Goal: Task Accomplishment & Management: Manage account settings

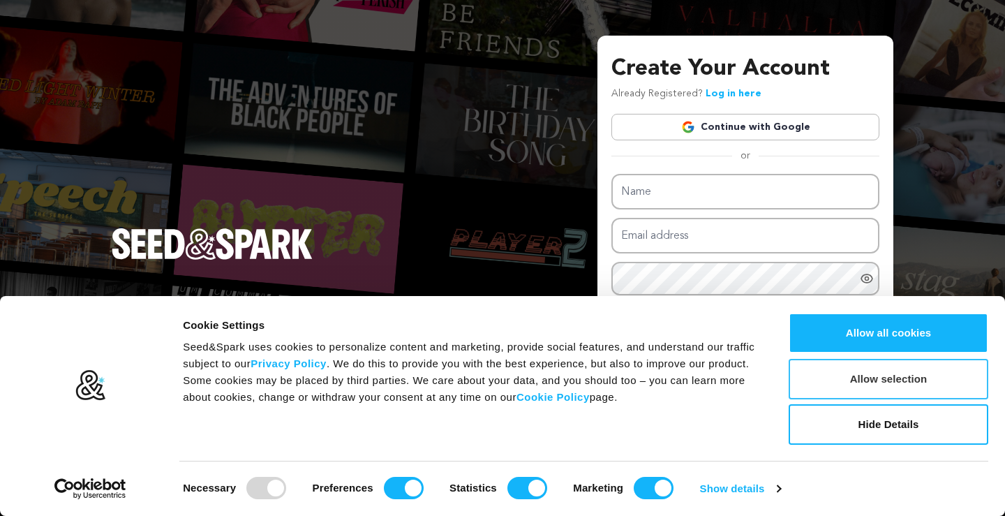
click at [822, 387] on button "Allow selection" at bounding box center [889, 379] width 200 height 40
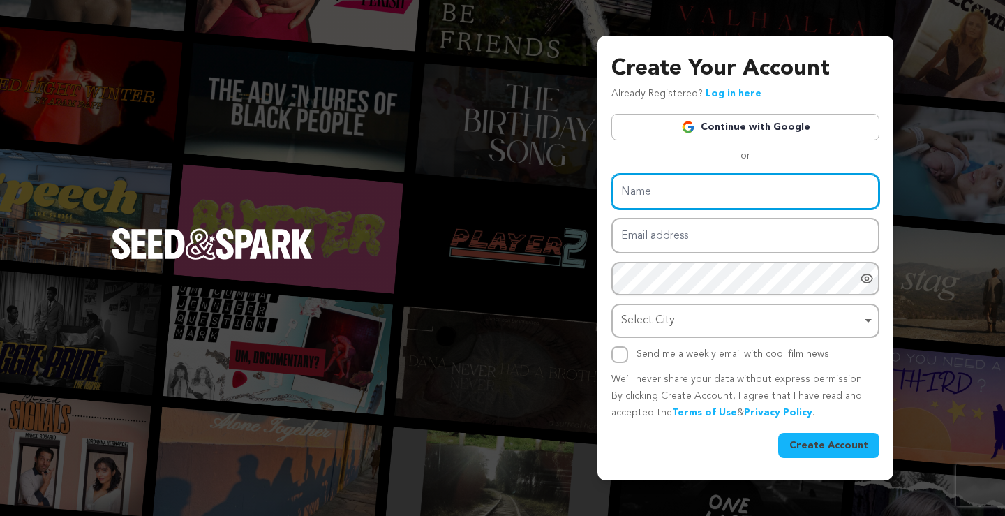
click at [794, 195] on input "Name" at bounding box center [745, 192] width 268 height 36
paste input "[PERSON_NAME] Mechanical"
type input "[PERSON_NAME] Mechanical"
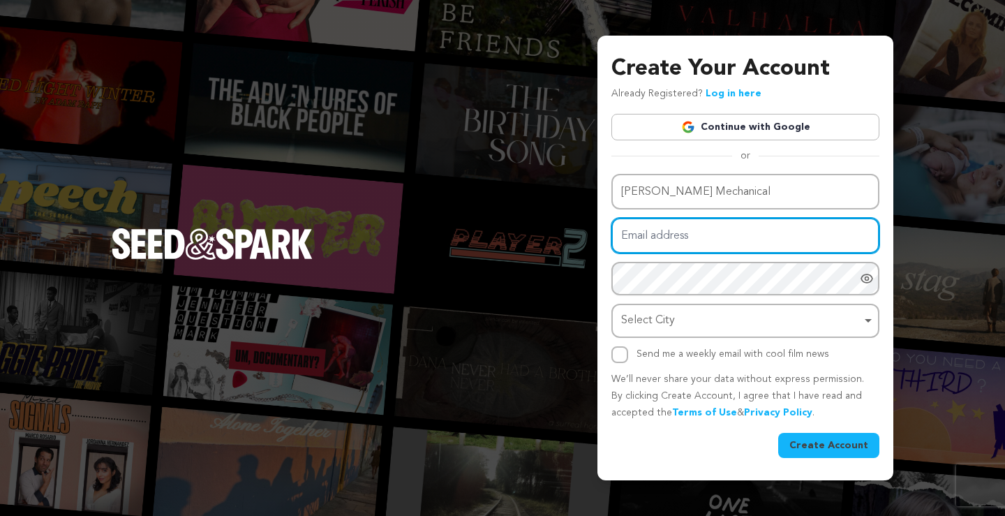
click at [628, 247] on input "Email address" at bounding box center [745, 236] width 268 height 36
paste input "messmermechanical98@gmail.com"
type input "messmermechanical98@gmail.com"
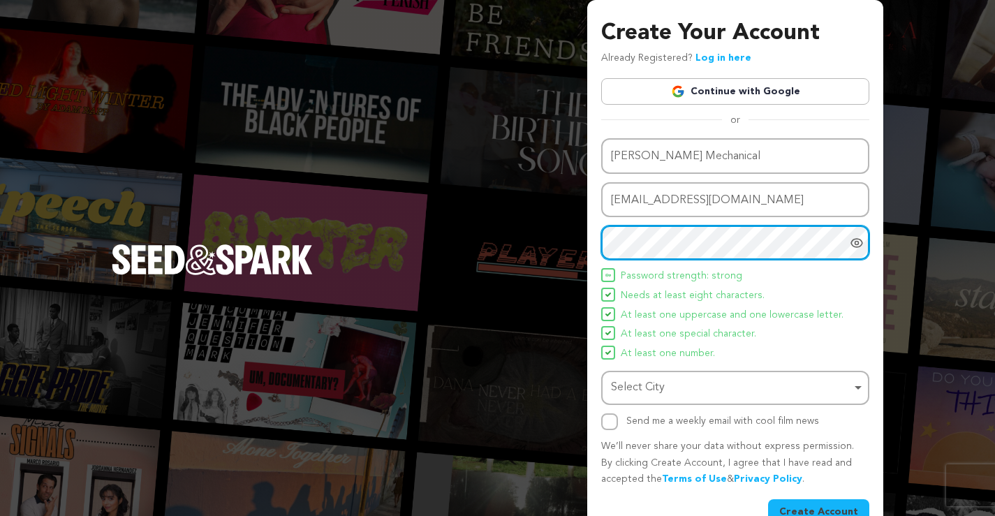
click at [641, 385] on div "Select City Remove item" at bounding box center [731, 388] width 240 height 20
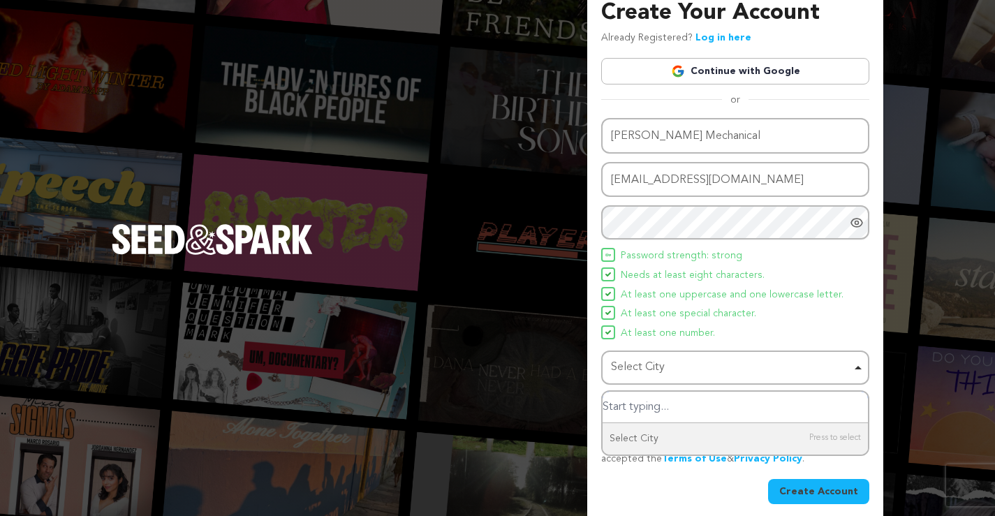
scroll to position [31, 0]
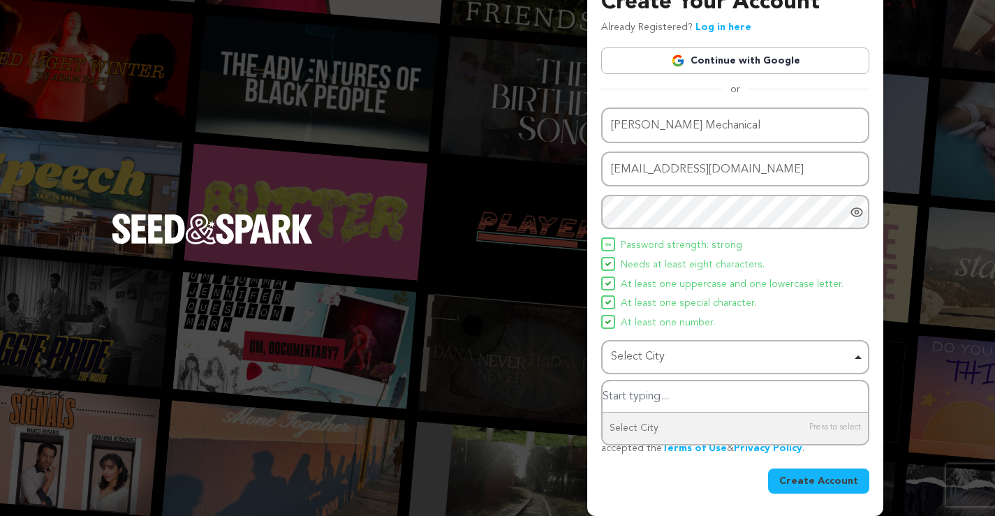
click at [739, 406] on input "Select City" at bounding box center [734, 396] width 265 height 31
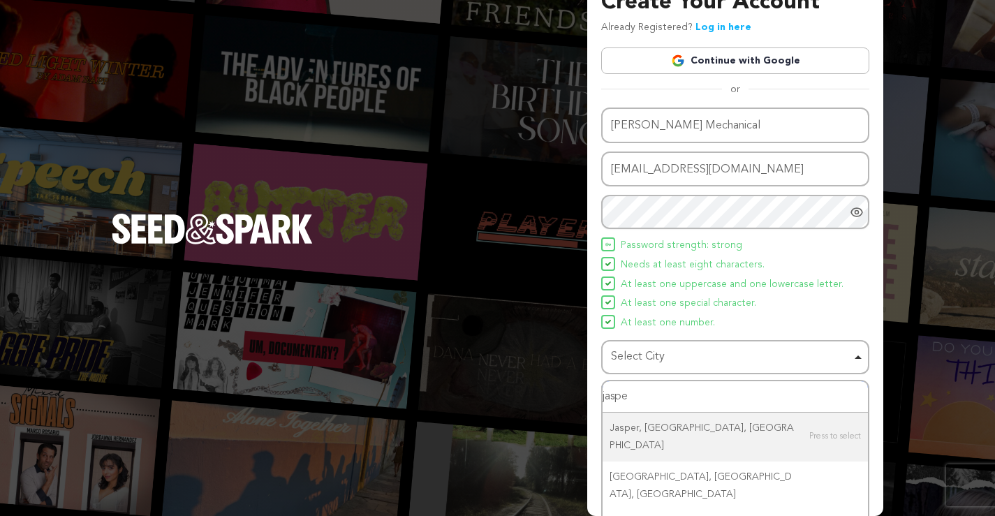
type input "jasper"
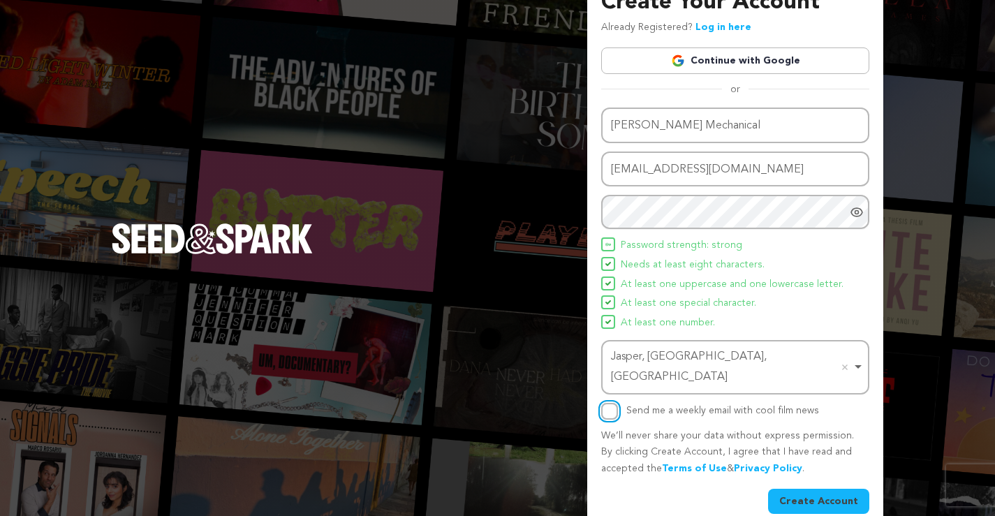
click at [611, 403] on input "Send me a weekly email with cool film news" at bounding box center [609, 411] width 17 height 17
checkbox input "true"
click at [817, 489] on button "Create Account" at bounding box center [818, 501] width 101 height 25
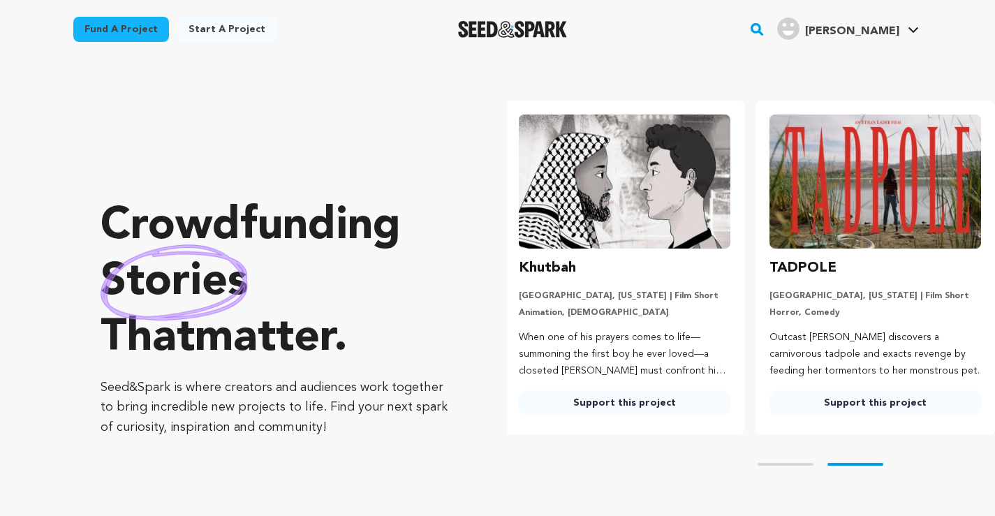
scroll to position [0, 262]
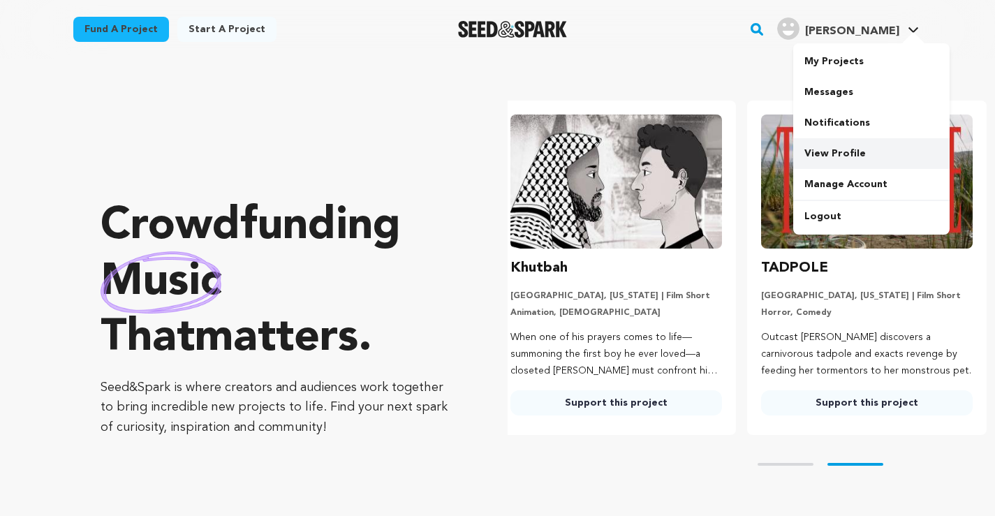
click at [861, 144] on link "View Profile" at bounding box center [871, 153] width 156 height 31
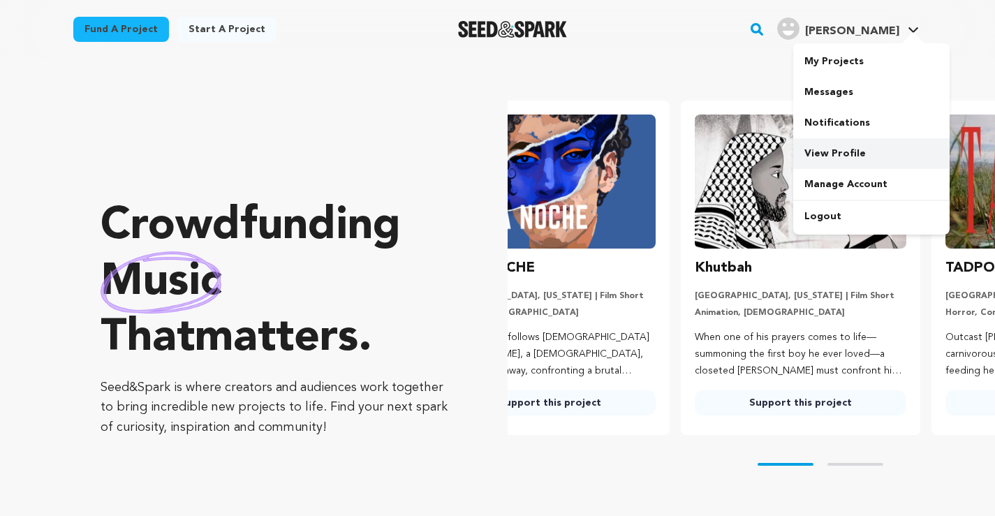
scroll to position [0, 8]
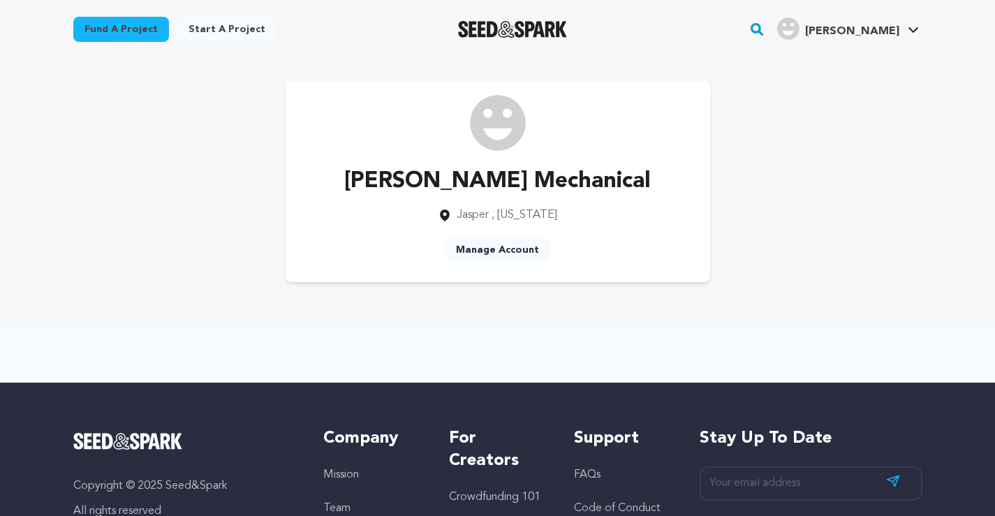
click at [525, 253] on link "Manage Account" at bounding box center [497, 249] width 105 height 25
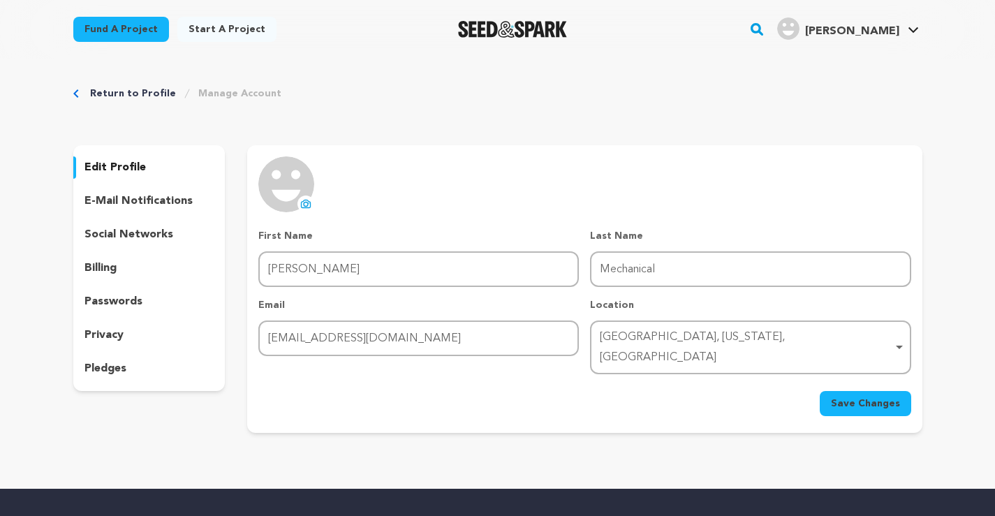
click at [314, 205] on div "uploading spinner upload profile image" at bounding box center [286, 184] width 56 height 56
click at [311, 205] on icon at bounding box center [305, 203] width 11 height 11
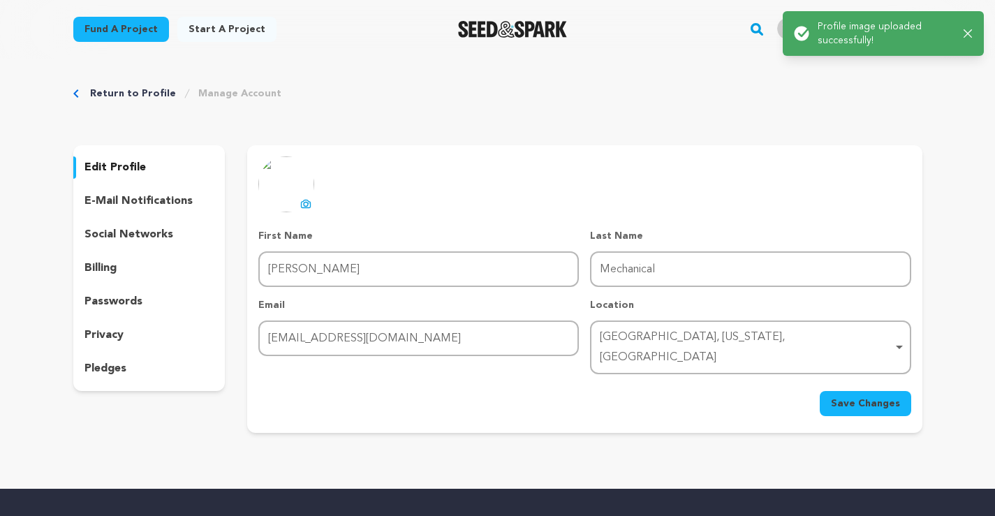
click at [871, 371] on form "First Name First Name Messmer Last Name Last Name Mechanical Email Email messme…" at bounding box center [584, 322] width 652 height 187
click at [869, 391] on button "Save Changes" at bounding box center [864, 403] width 91 height 25
click at [133, 202] on p "e-mail notifications" at bounding box center [138, 201] width 108 height 17
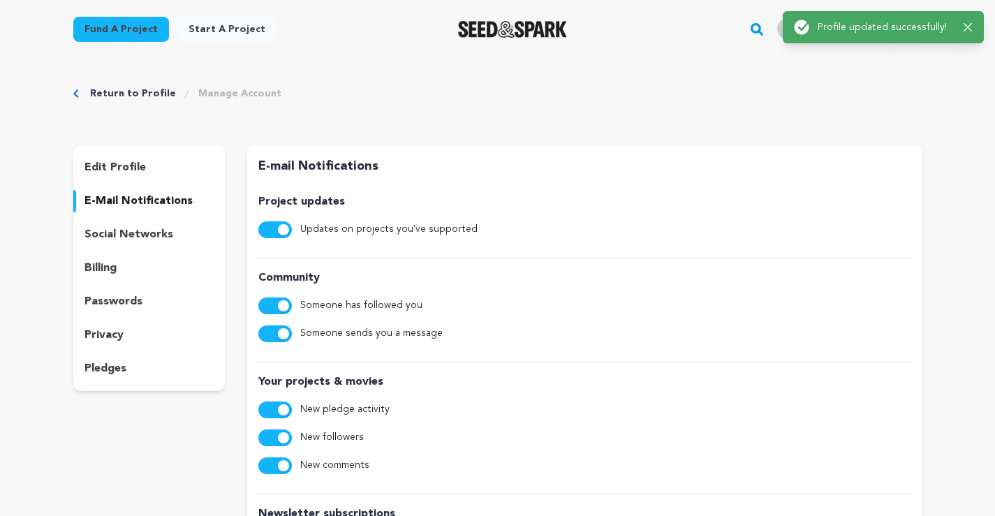
click at [145, 227] on p "social networks" at bounding box center [128, 234] width 89 height 17
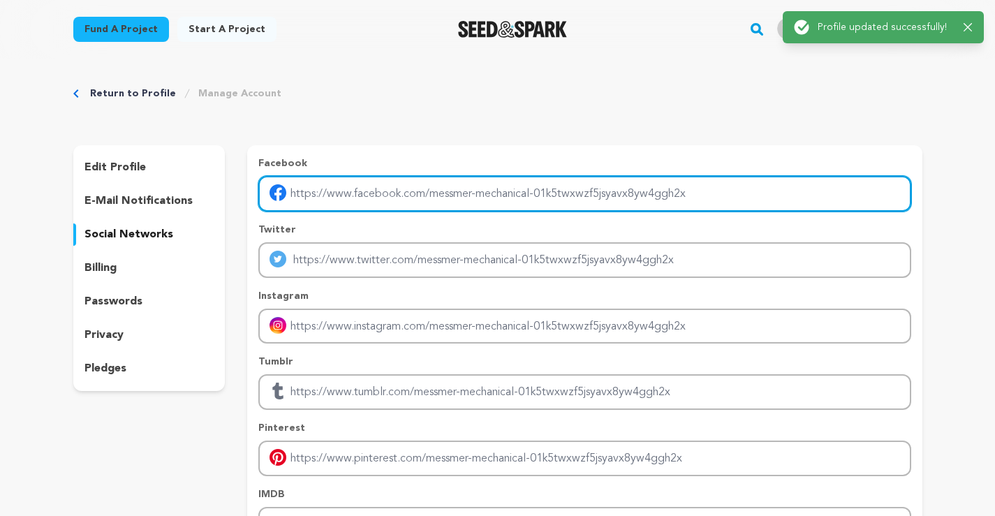
click at [368, 179] on input "Enter facebook profile link" at bounding box center [584, 194] width 652 height 36
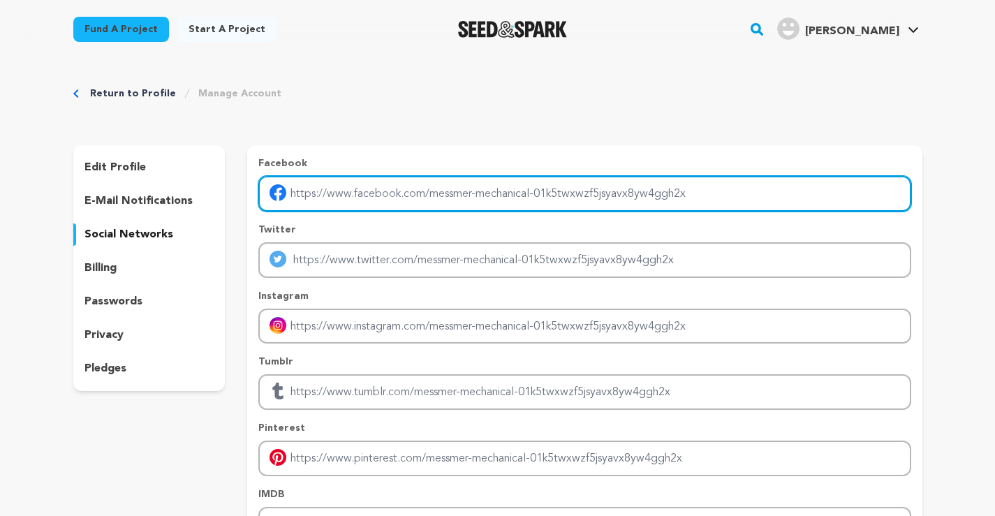
paste input "https://www.facebook.com/p/Messmer-Mechanical-100054567725025/"
type input "https://www.facebook.com/p/Messmer-Mechanical-100054567725025/"
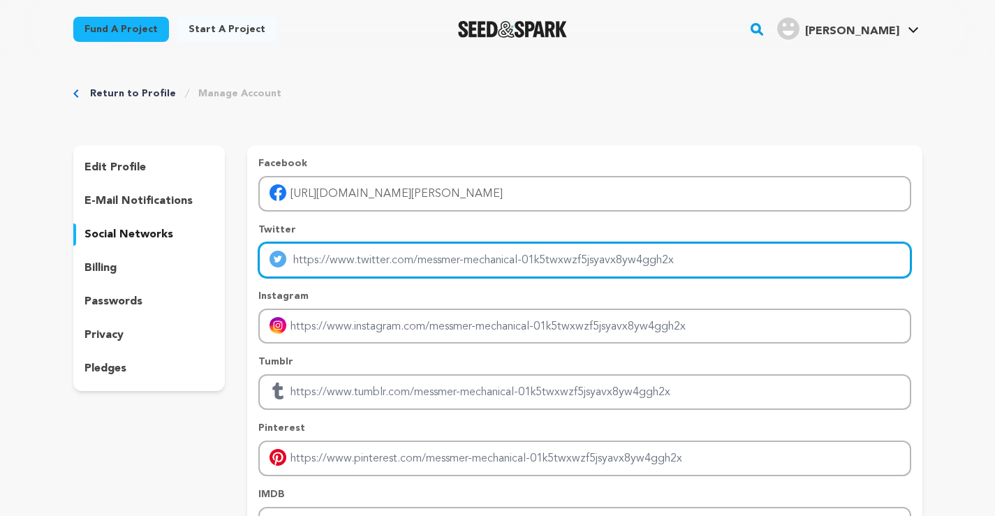
click at [381, 271] on input "Enter twitter profile link" at bounding box center [584, 260] width 652 height 36
paste input "https://x.com/messmermec98414"
type input "https://x.com/messmermec98414"
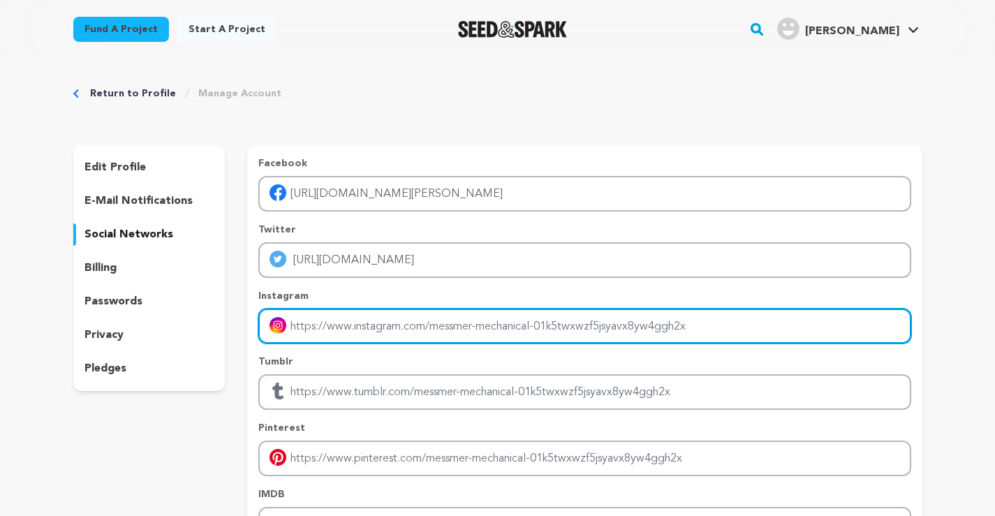
click at [348, 320] on input "Enter instagram handle link" at bounding box center [584, 327] width 652 height 36
paste input "https://www.instagram.com/mess.mermechanical02/"
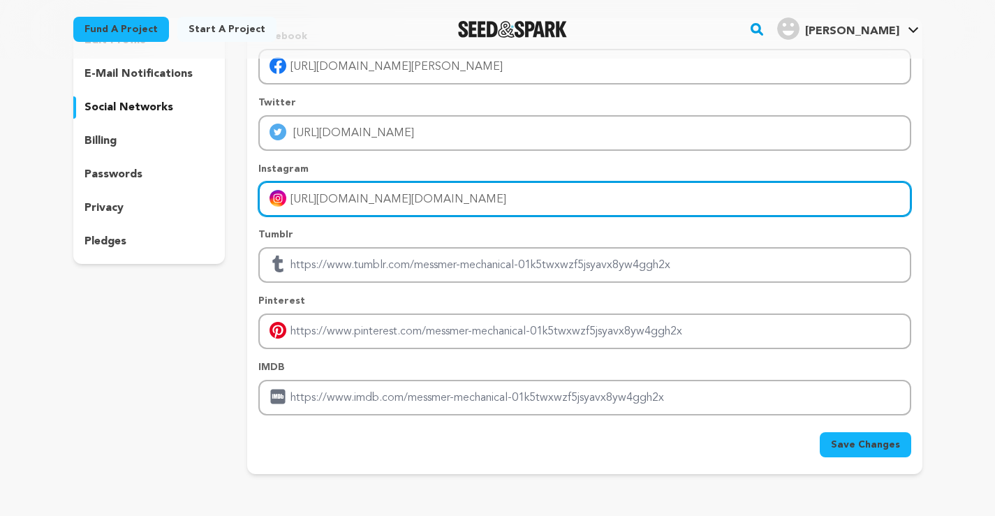
scroll to position [140, 0]
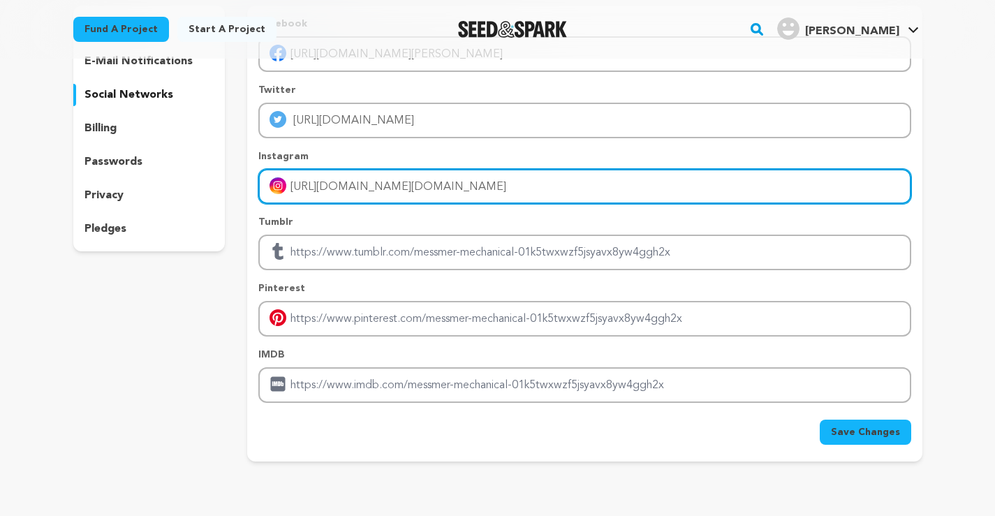
type input "https://www.instagram.com/mess.mermechanical02/"
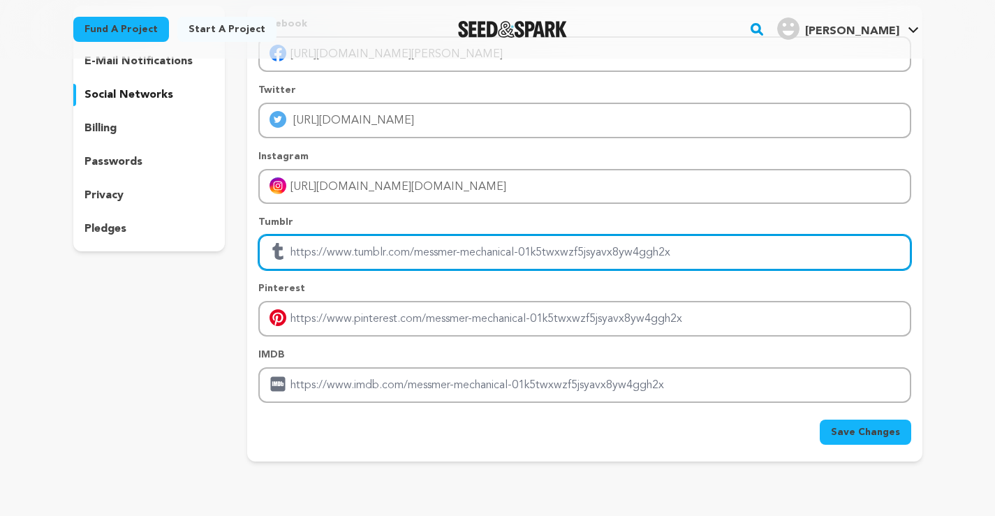
click at [399, 253] on input "Enter tubmlr profile link" at bounding box center [584, 253] width 652 height 36
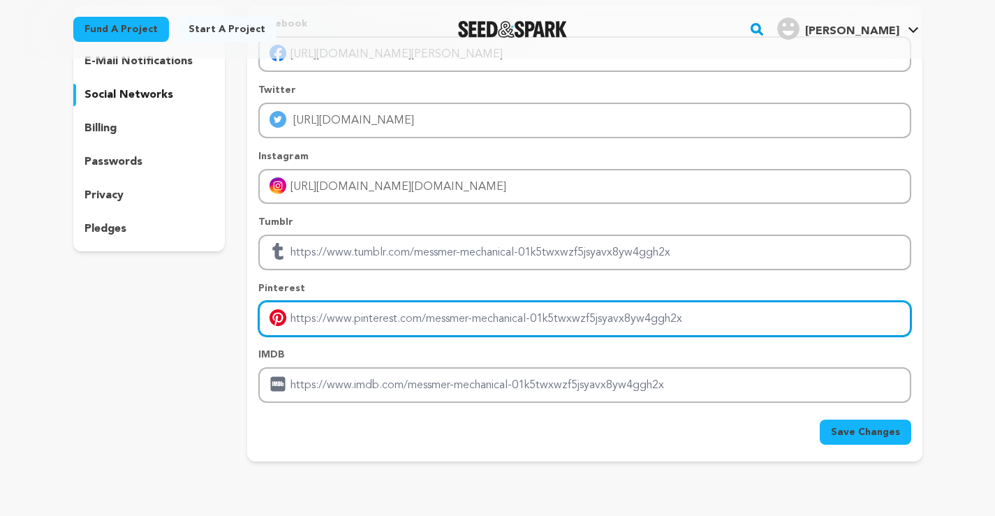
click at [315, 315] on input "Enter pinterest profile link" at bounding box center [584, 319] width 652 height 36
paste input "https://pin.it/2L59BePxg"
type input "https://pin.it/2L59BePxg"
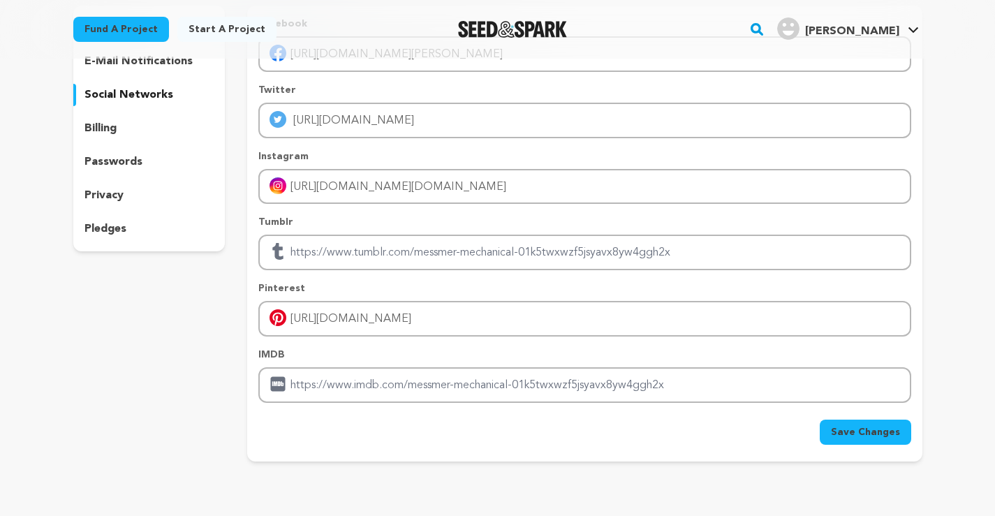
click at [863, 429] on span "Save Changes" at bounding box center [865, 432] width 69 height 14
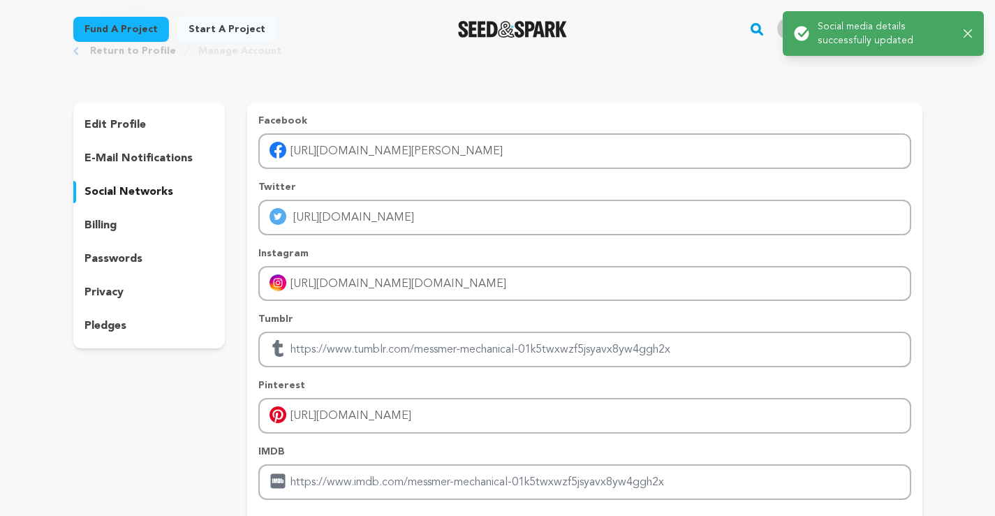
scroll to position [0, 0]
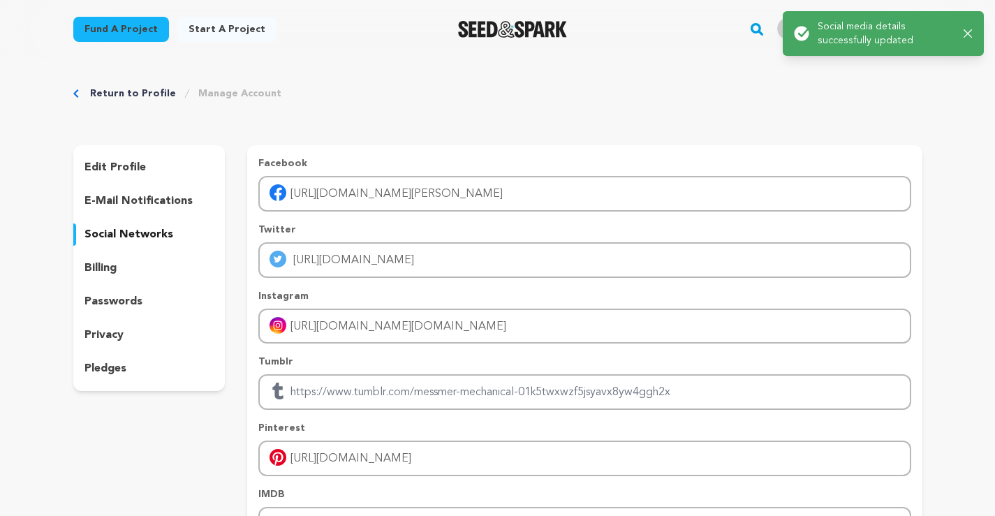
click at [114, 265] on p "billing" at bounding box center [100, 268] width 32 height 17
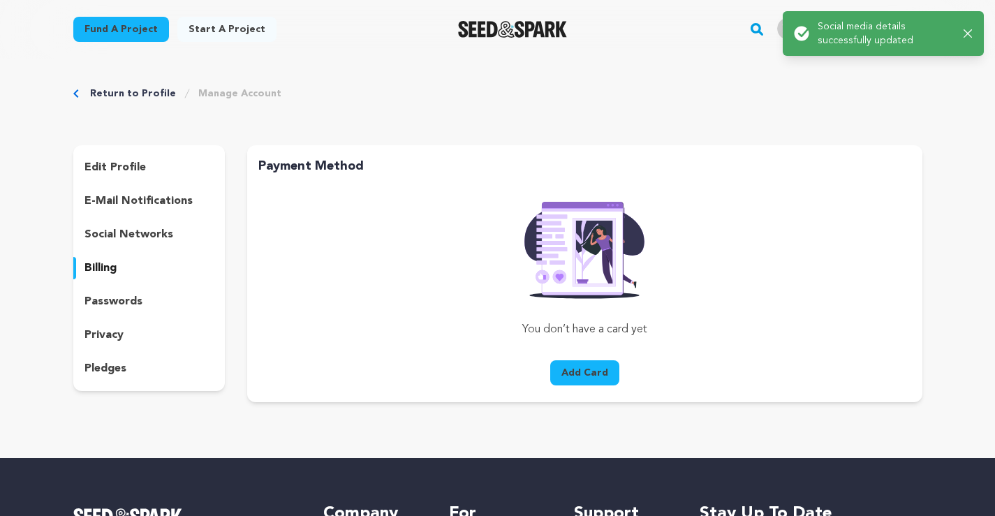
click at [120, 290] on div "passwords" at bounding box center [149, 301] width 152 height 22
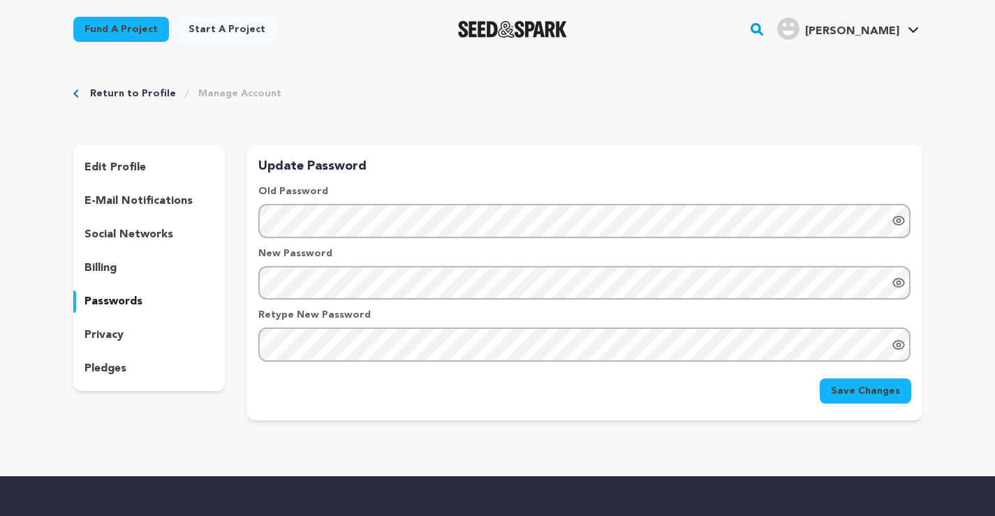
click at [126, 337] on div "privacy" at bounding box center [149, 335] width 152 height 22
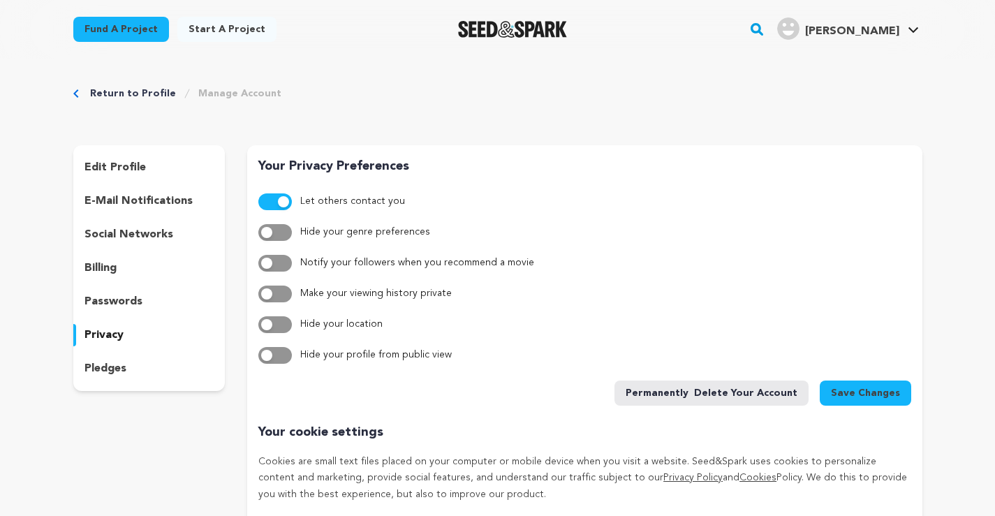
click at [131, 366] on div "pledges" at bounding box center [149, 368] width 152 height 22
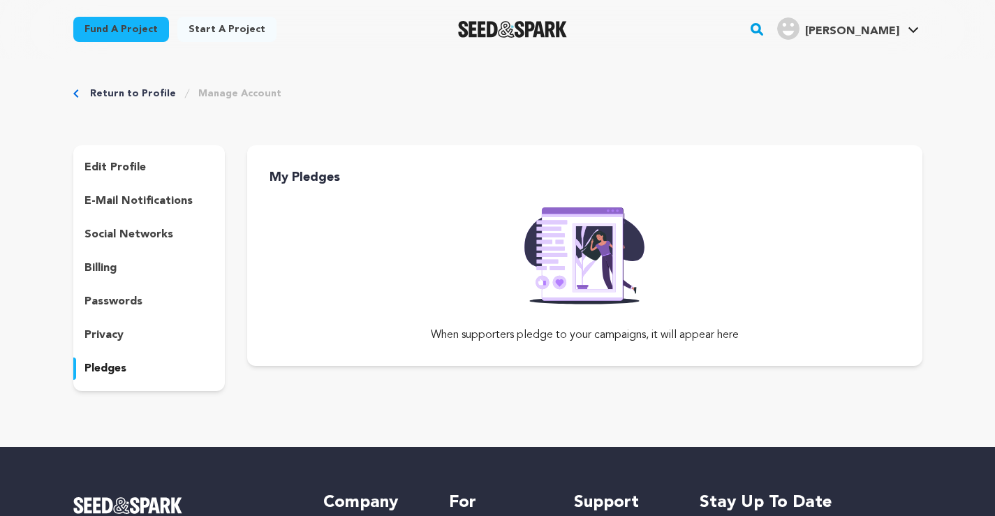
click at [140, 161] on p "edit profile" at bounding box center [114, 167] width 61 height 17
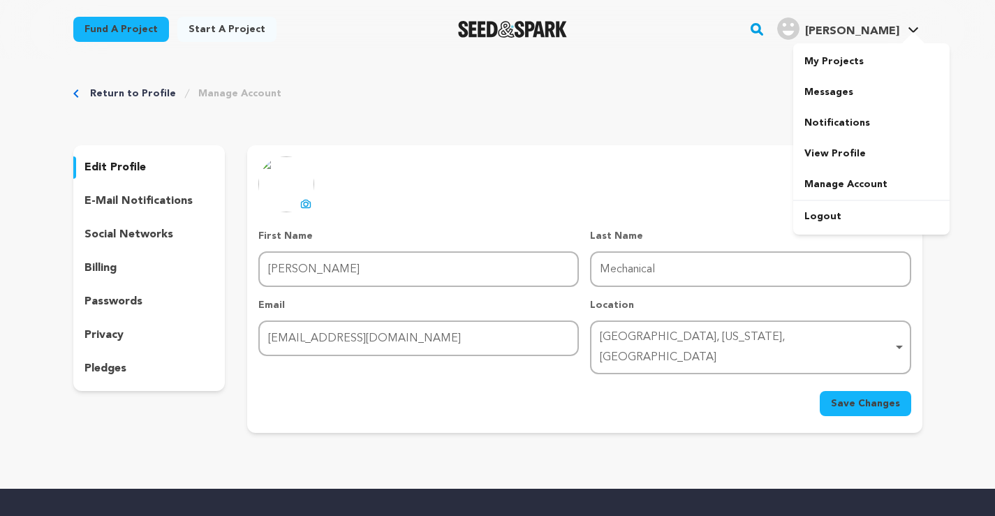
click at [879, 22] on div "[PERSON_NAME]" at bounding box center [838, 28] width 122 height 22
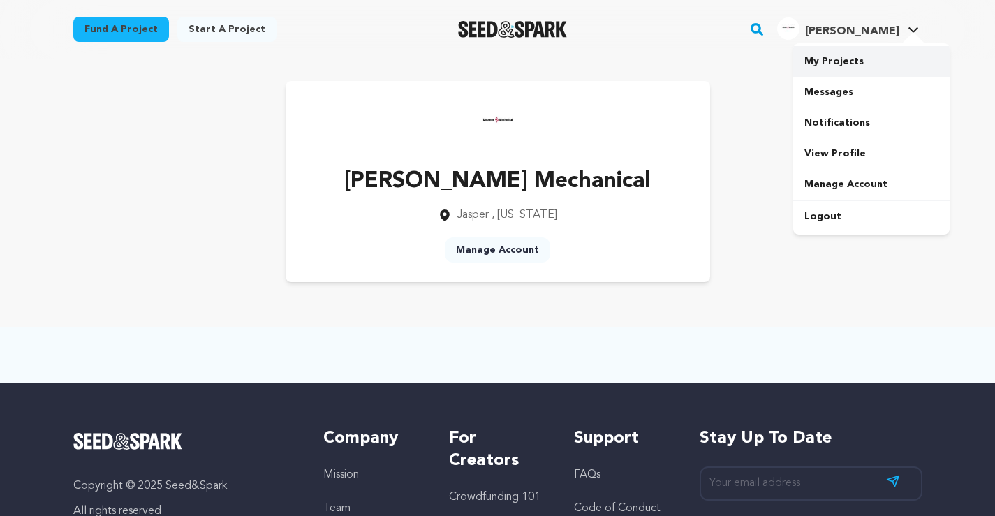
click at [847, 59] on link "My Projects" at bounding box center [871, 61] width 156 height 31
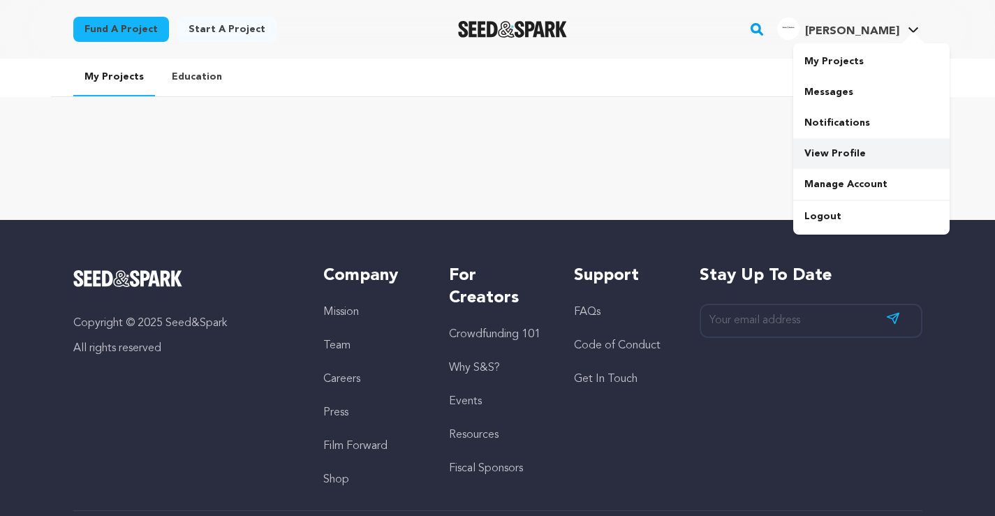
click at [862, 153] on link "View Profile" at bounding box center [871, 153] width 156 height 31
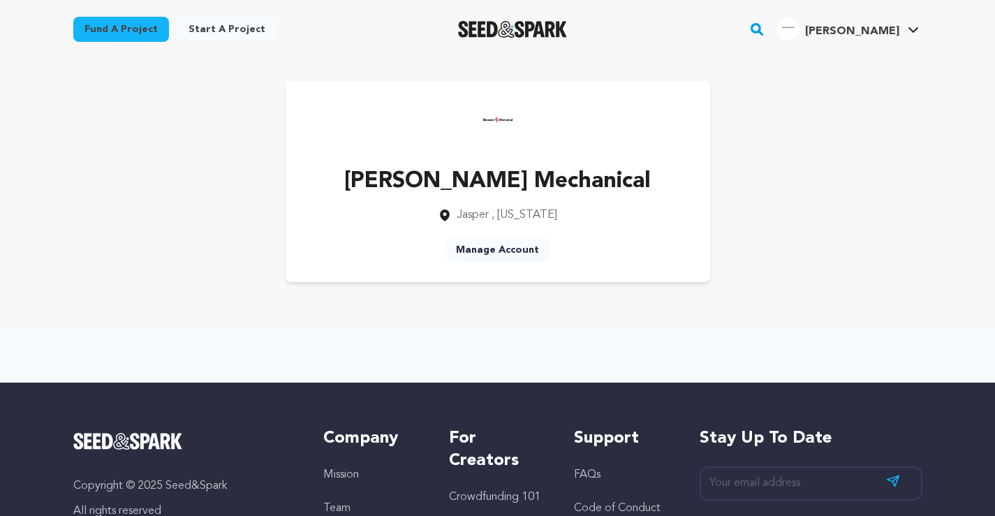
click at [500, 252] on link "Manage Account" at bounding box center [497, 249] width 105 height 25
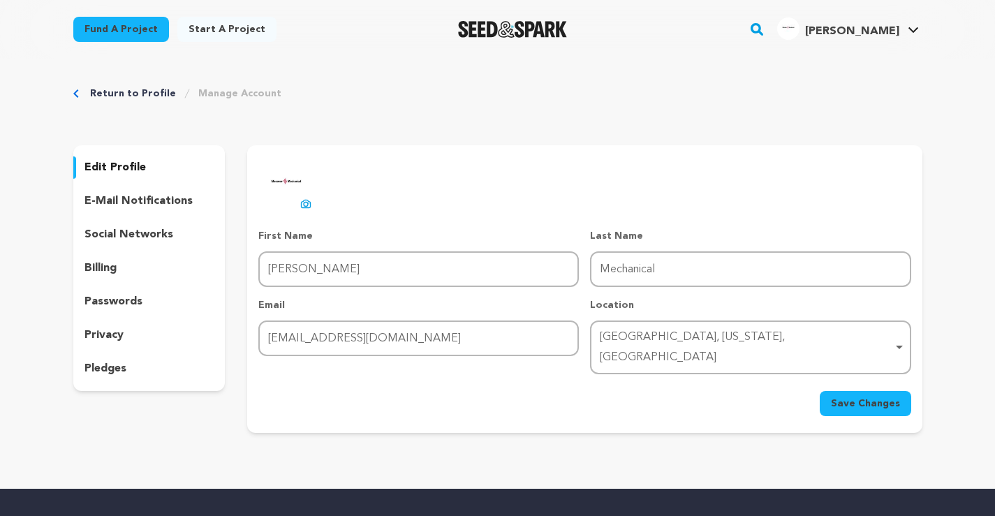
click at [132, 197] on p "e-mail notifications" at bounding box center [138, 201] width 108 height 17
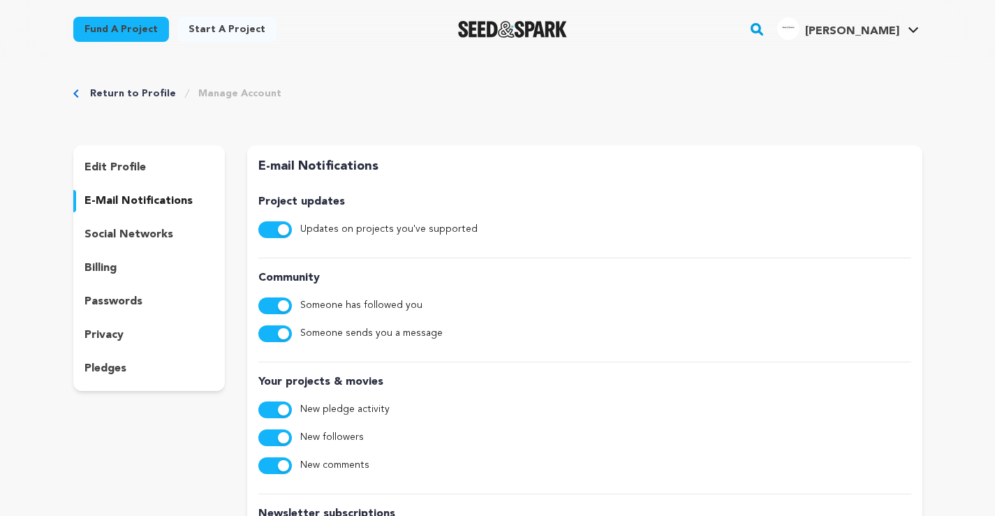
click at [147, 231] on p "social networks" at bounding box center [128, 234] width 89 height 17
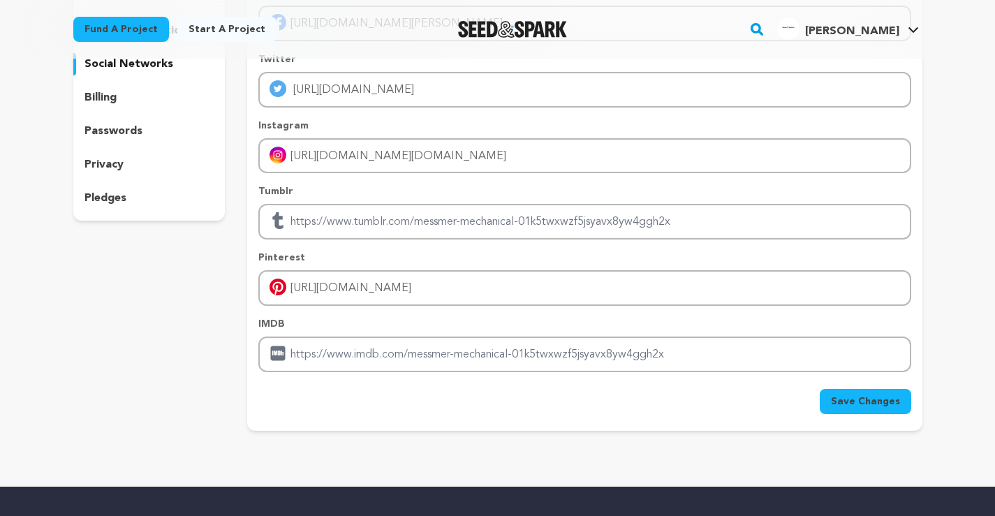
scroll to position [419, 0]
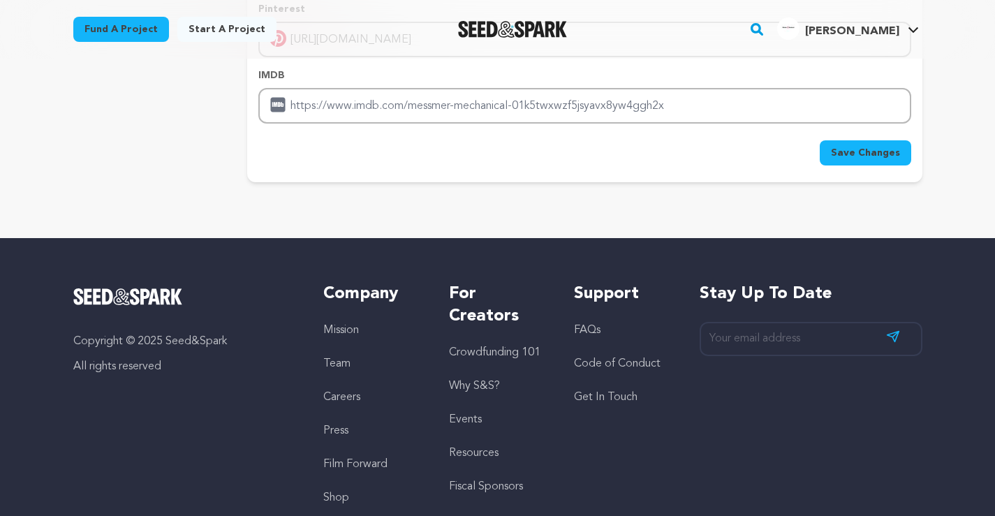
click at [877, 149] on span "Save Changes" at bounding box center [865, 153] width 69 height 14
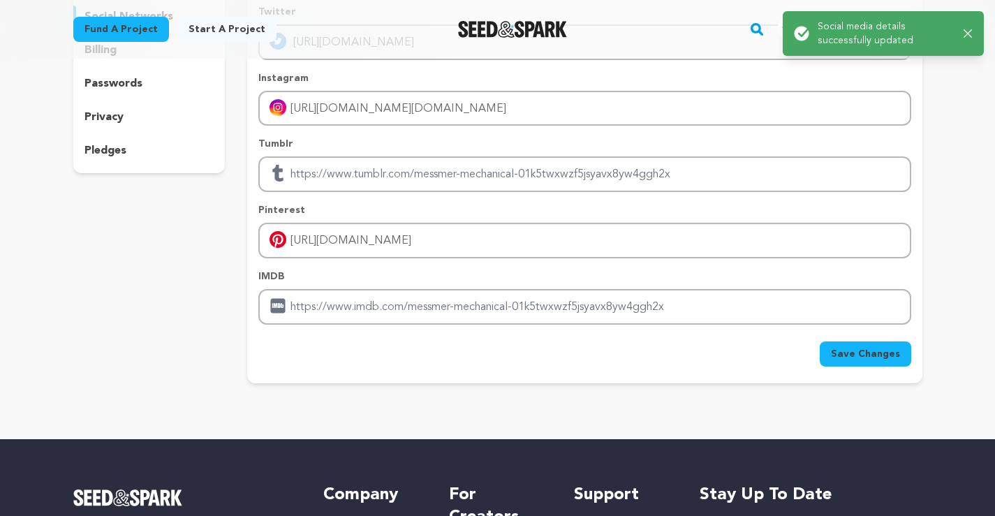
scroll to position [0, 0]
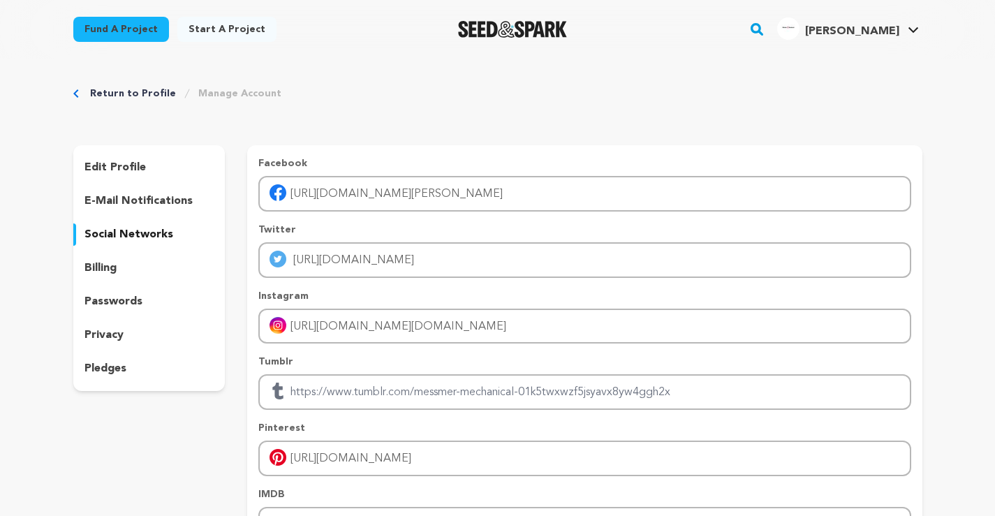
click at [807, 88] on div "Return to Profile Manage Account" at bounding box center [497, 94] width 849 height 14
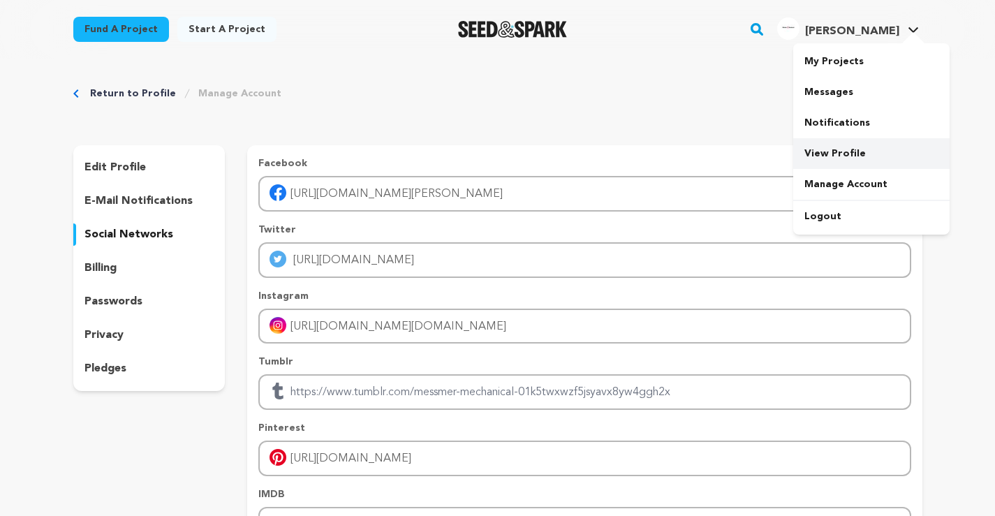
click at [859, 159] on link "View Profile" at bounding box center [871, 153] width 156 height 31
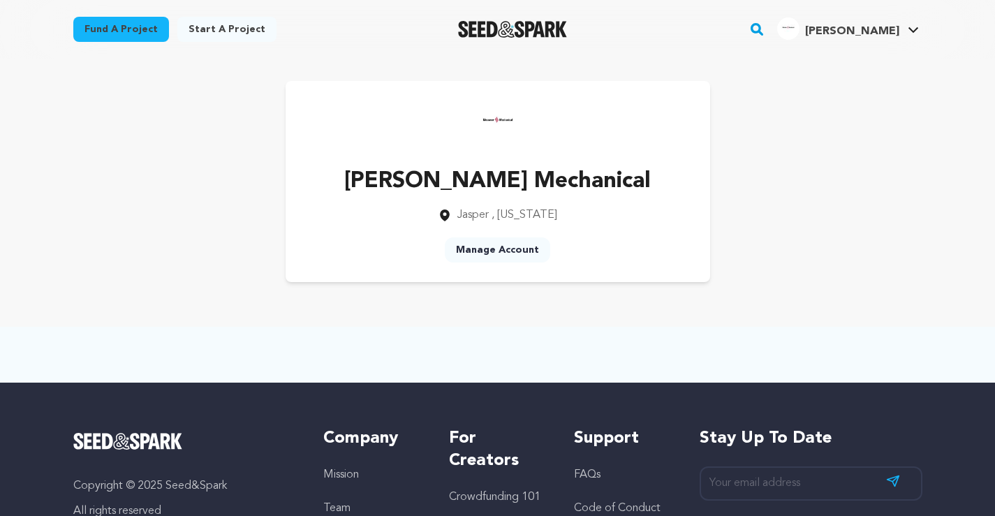
drag, startPoint x: 126, startPoint y: 177, endPoint x: 140, endPoint y: 131, distance: 48.6
click at [127, 178] on div "[PERSON_NAME] Mechanical [GEOGRAPHIC_DATA] , [US_STATE] Manage Account" at bounding box center [497, 181] width 849 height 201
